Goal: Task Accomplishment & Management: Manage account settings

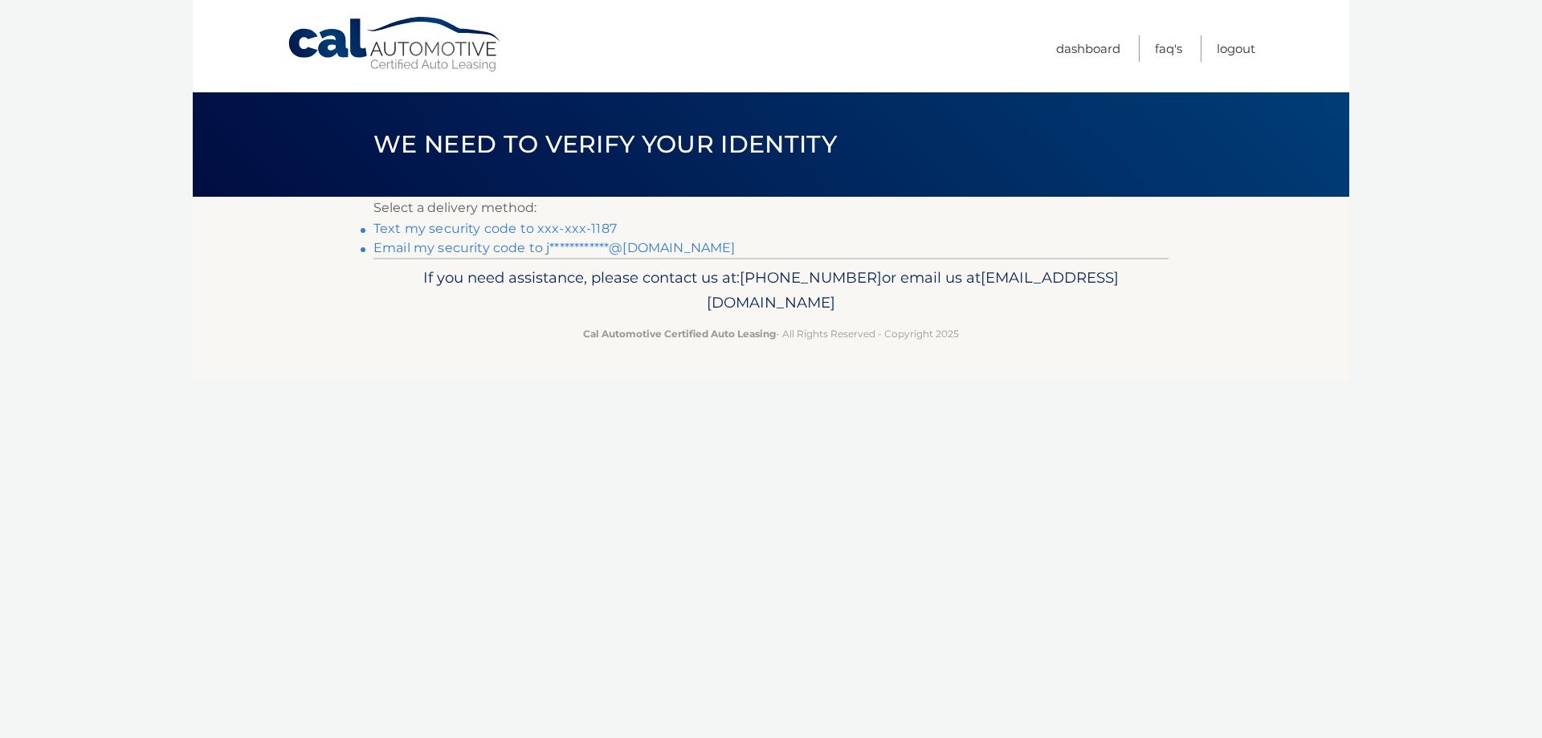
click at [467, 222] on link "Text my security code to xxx-xxx-1187" at bounding box center [494, 228] width 243 height 15
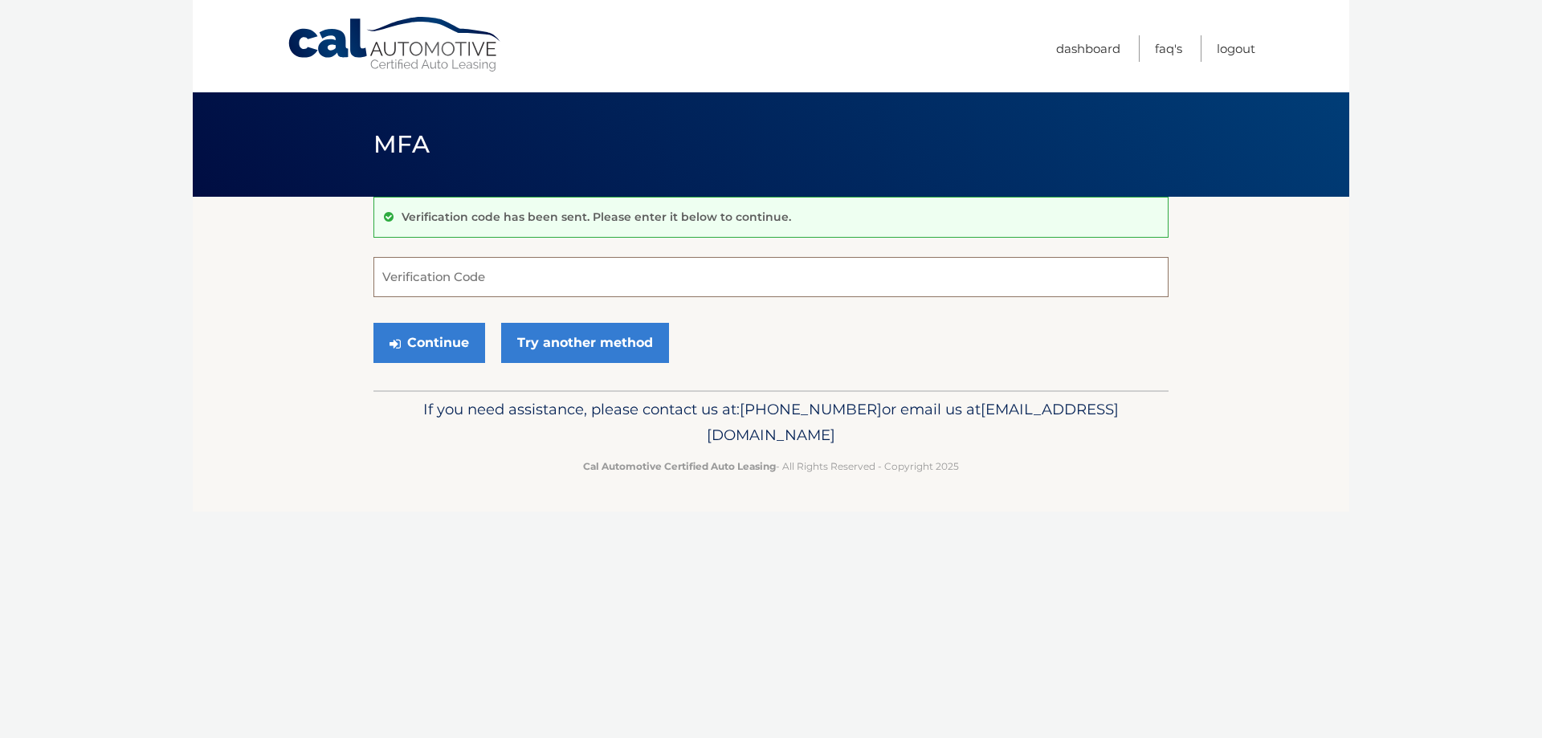
click at [533, 280] on input "Verification Code" at bounding box center [770, 277] width 795 height 40
type input "886375"
click at [373, 323] on button "Continue" at bounding box center [429, 343] width 112 height 40
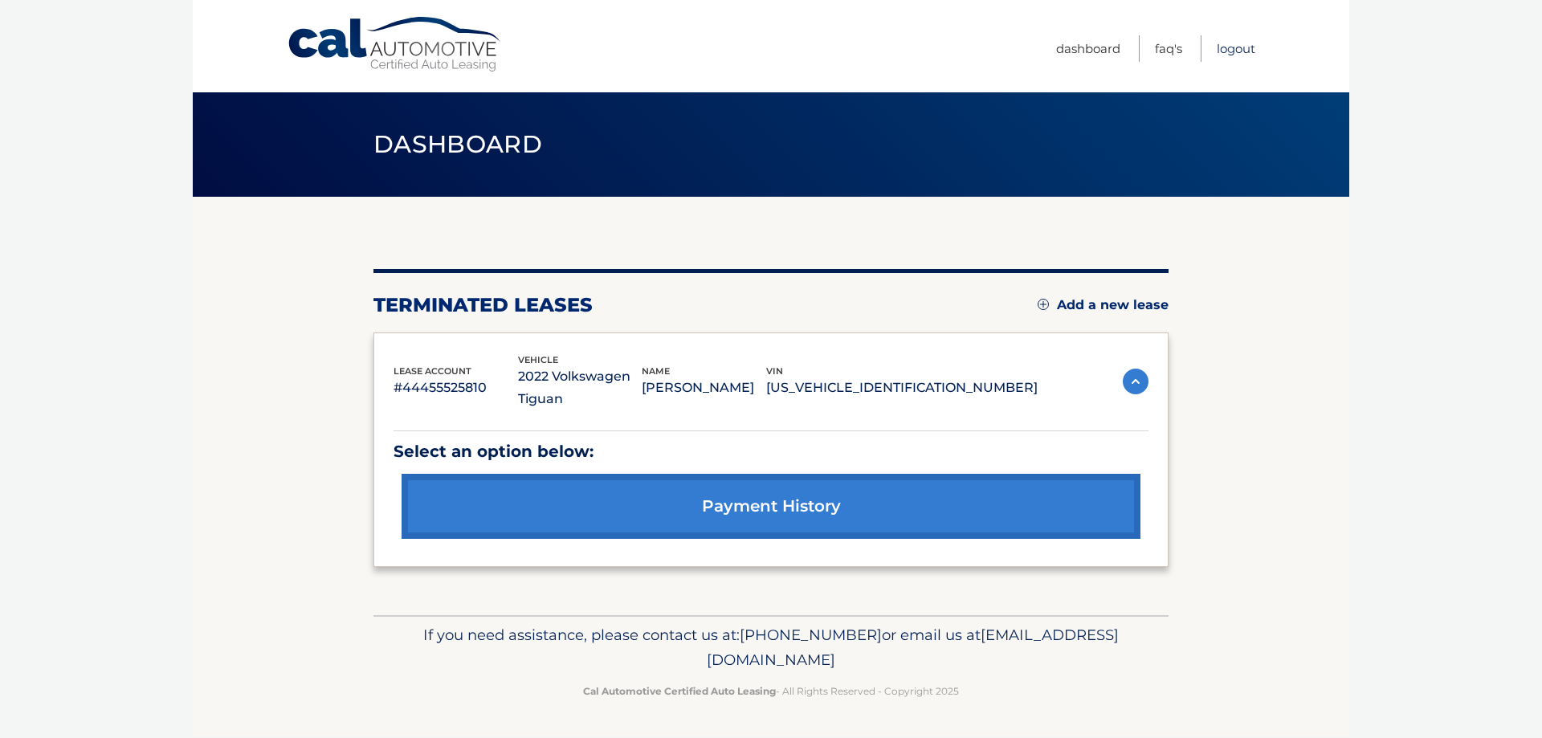
click at [1231, 45] on link "Logout" at bounding box center [1236, 48] width 39 height 27
